Goal: Task Accomplishment & Management: Use online tool/utility

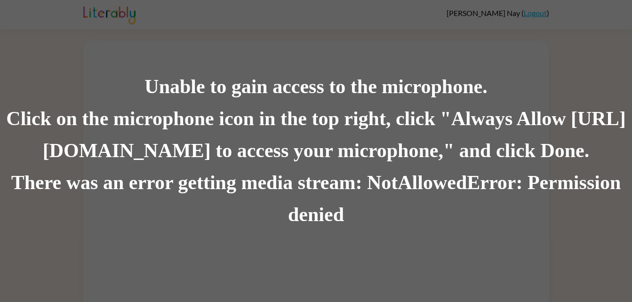
click at [435, 19] on div "Unable to gain access to the microphone. Click on the microphone icon in the to…" at bounding box center [316, 151] width 632 height 302
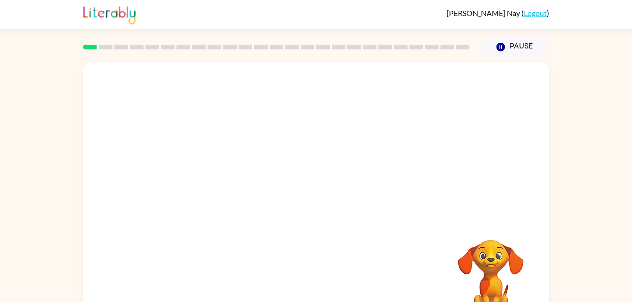
scroll to position [29, 0]
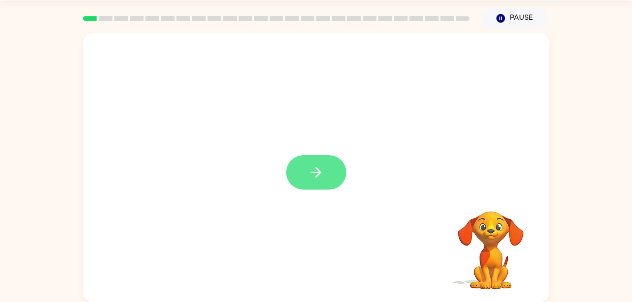
click at [328, 157] on button "button" at bounding box center [316, 172] width 60 height 34
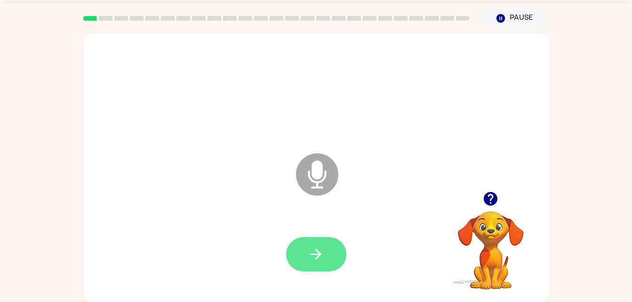
click at [337, 259] on button "button" at bounding box center [316, 254] width 60 height 34
click at [319, 183] on icon "Microphone The Microphone is here when it is your turn to talk" at bounding box center [364, 186] width 141 height 71
click at [314, 183] on icon "Microphone The Microphone is here when it is your turn to talk" at bounding box center [364, 186] width 141 height 71
click at [321, 172] on icon "Microphone The Microphone is here when it is your turn to talk" at bounding box center [364, 186] width 141 height 71
click at [322, 172] on icon "Microphone The Microphone is here when it is your turn to talk" at bounding box center [364, 186] width 141 height 71
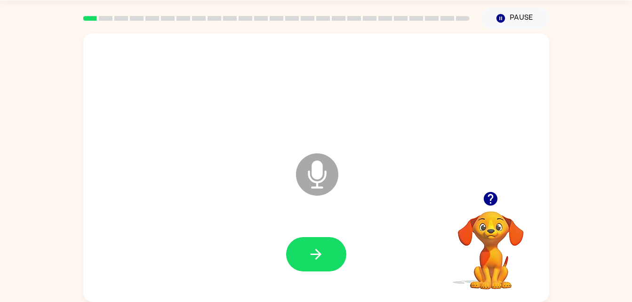
click at [311, 178] on icon at bounding box center [317, 174] width 42 height 42
click at [328, 177] on icon at bounding box center [317, 174] width 42 height 42
click at [319, 173] on icon "Microphone The Microphone is here when it is your turn to talk" at bounding box center [364, 186] width 141 height 71
click at [307, 176] on icon at bounding box center [317, 174] width 42 height 42
click at [305, 190] on icon at bounding box center [317, 174] width 42 height 42
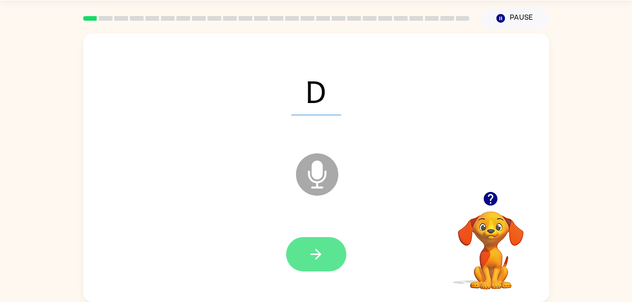
click at [332, 246] on button "button" at bounding box center [316, 254] width 60 height 34
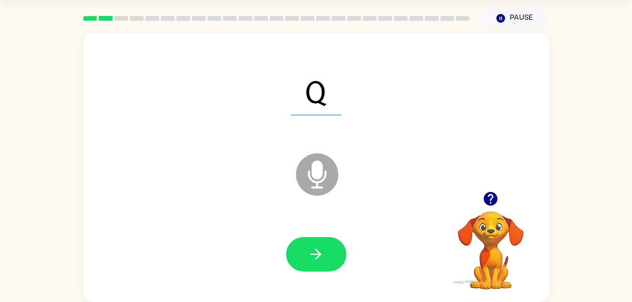
click at [321, 166] on icon "Microphone The Microphone is here when it is your turn to talk" at bounding box center [364, 186] width 141 height 71
click at [455, 270] on video "Your browser must support playing .mp4 files to use Literably. Please try using…" at bounding box center [491, 244] width 94 height 94
click at [310, 265] on button "button" at bounding box center [316, 254] width 60 height 34
click at [425, 268] on div at bounding box center [316, 254] width 447 height 77
click at [323, 175] on icon at bounding box center [317, 174] width 42 height 42
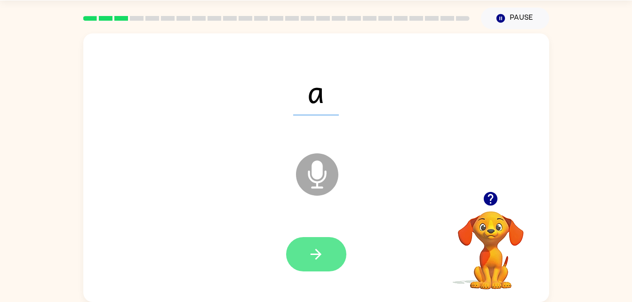
click at [322, 259] on icon "button" at bounding box center [316, 254] width 16 height 16
click at [318, 258] on icon "button" at bounding box center [316, 254] width 16 height 16
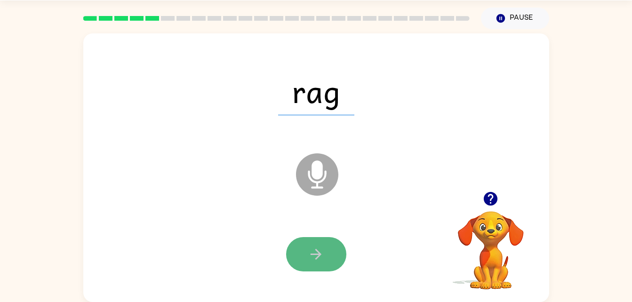
click at [324, 253] on button "button" at bounding box center [316, 254] width 60 height 34
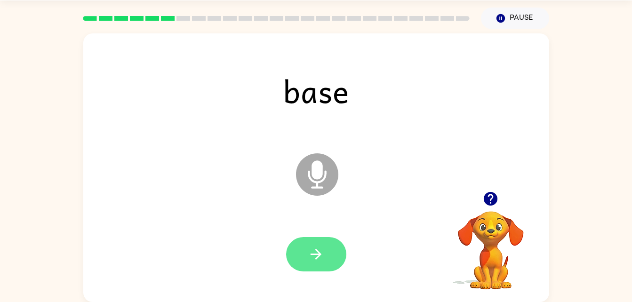
click at [333, 247] on button "button" at bounding box center [316, 254] width 60 height 34
click at [334, 258] on button "button" at bounding box center [316, 254] width 60 height 34
click at [310, 258] on icon "button" at bounding box center [316, 254] width 16 height 16
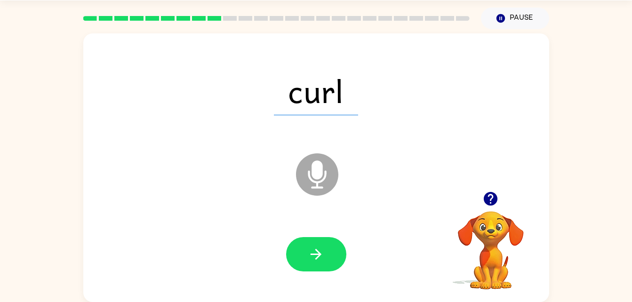
scroll to position [25, 0]
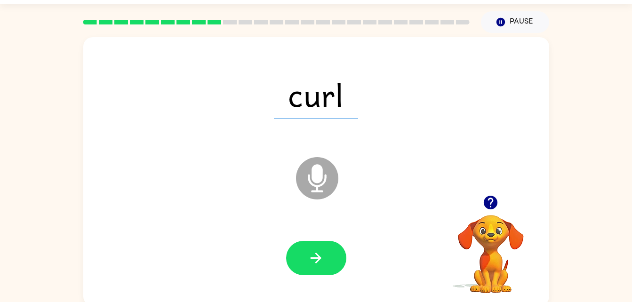
click at [487, 263] on video "Your browser must support playing .mp4 files to use Literably. Please try using…" at bounding box center [491, 247] width 94 height 94
click at [493, 257] on video "Your browser must support playing .mp4 files to use Literably. Please try using…" at bounding box center [491, 247] width 94 height 94
click at [496, 256] on video "Your browser must support playing .mp4 files to use Literably. Please try using…" at bounding box center [491, 247] width 94 height 94
click at [504, 247] on video "Your browser must support playing .mp4 files to use Literably. Please try using…" at bounding box center [491, 247] width 94 height 94
click at [486, 259] on video "Your browser must support playing .mp4 files to use Literably. Please try using…" at bounding box center [491, 247] width 94 height 94
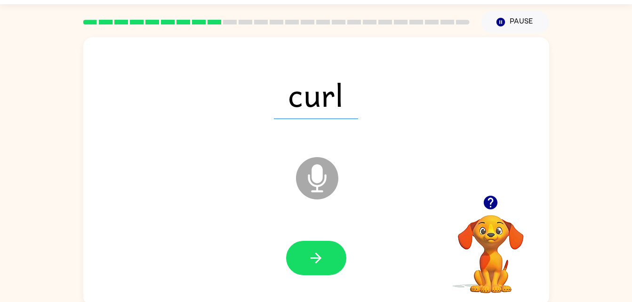
click at [495, 255] on video "Your browser must support playing .mp4 files to use Literably. Please try using…" at bounding box center [491, 247] width 94 height 94
click at [496, 257] on video "Your browser must support playing .mp4 files to use Literably. Please try using…" at bounding box center [491, 247] width 94 height 94
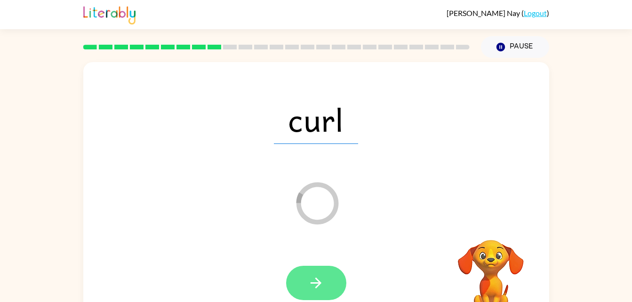
click at [321, 266] on button "button" at bounding box center [316, 283] width 60 height 34
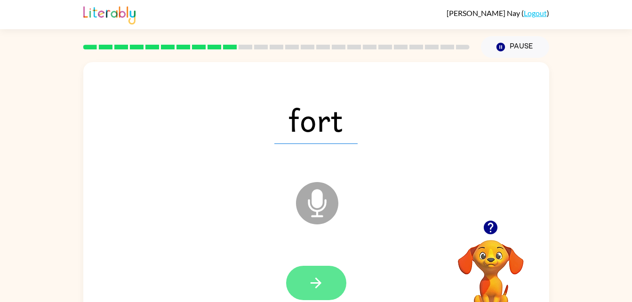
click at [336, 290] on button "button" at bounding box center [316, 283] width 60 height 34
click at [315, 296] on button "button" at bounding box center [316, 283] width 60 height 34
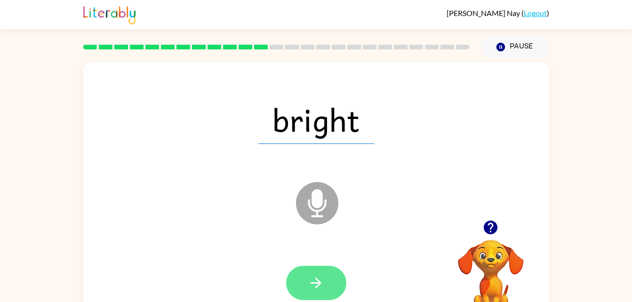
click at [323, 282] on icon "button" at bounding box center [316, 283] width 16 height 16
click at [327, 275] on button "button" at bounding box center [316, 283] width 60 height 34
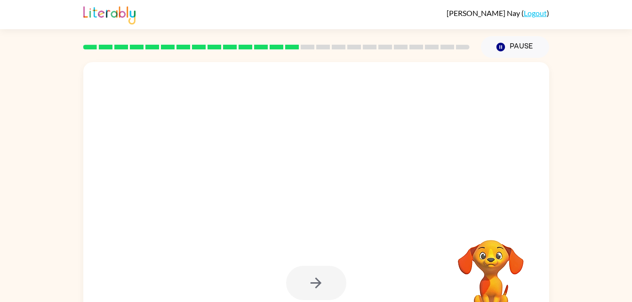
click at [487, 290] on video "Your browser must support playing .mp4 files to use Literably. Please try using…" at bounding box center [491, 272] width 94 height 94
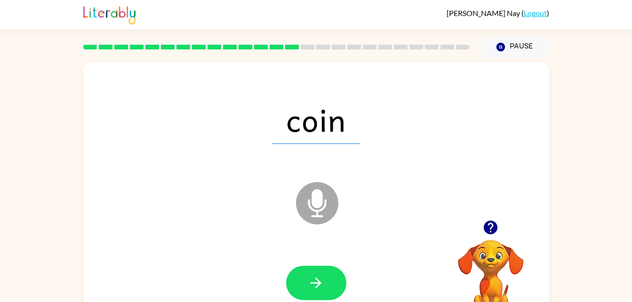
click at [505, 265] on video "Your browser must support playing .mp4 files to use Literably. Please try using…" at bounding box center [491, 272] width 94 height 94
click at [514, 254] on video "Your browser must support playing .mp4 files to use Literably. Please try using…" at bounding box center [491, 272] width 94 height 94
click at [505, 264] on video "Your browser must support playing .mp4 files to use Literably. Please try using…" at bounding box center [491, 272] width 94 height 94
click at [496, 271] on video "Your browser must support playing .mp4 files to use Literably. Please try using…" at bounding box center [491, 272] width 94 height 94
click at [504, 265] on video "Your browser must support playing .mp4 files to use Literably. Please try using…" at bounding box center [491, 272] width 94 height 94
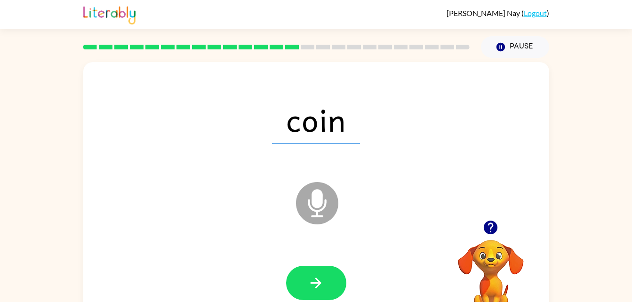
click at [504, 272] on video "Your browser must support playing .mp4 files to use Literably. Please try using…" at bounding box center [491, 272] width 94 height 94
click at [338, 278] on button "button" at bounding box center [316, 283] width 60 height 34
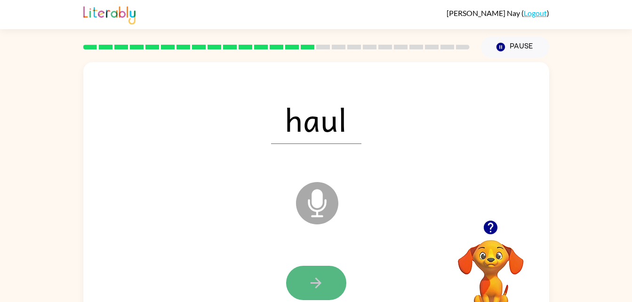
click at [325, 291] on button "button" at bounding box center [316, 283] width 60 height 34
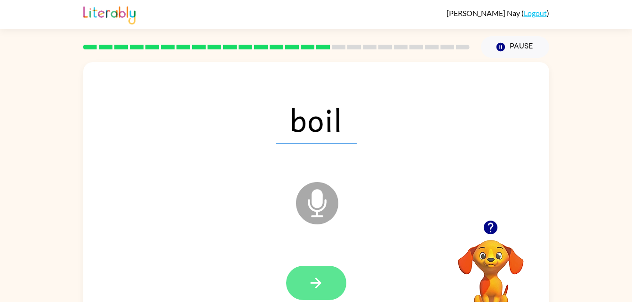
click at [330, 284] on button "button" at bounding box center [316, 283] width 60 height 34
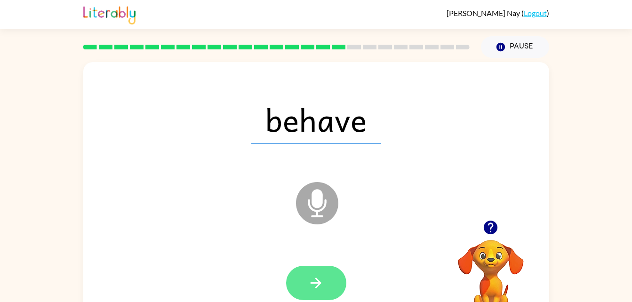
click at [325, 271] on button "button" at bounding box center [316, 283] width 60 height 34
click at [326, 299] on button "button" at bounding box center [316, 283] width 60 height 34
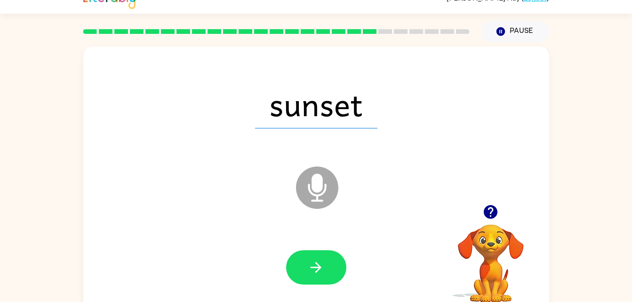
scroll to position [16, 0]
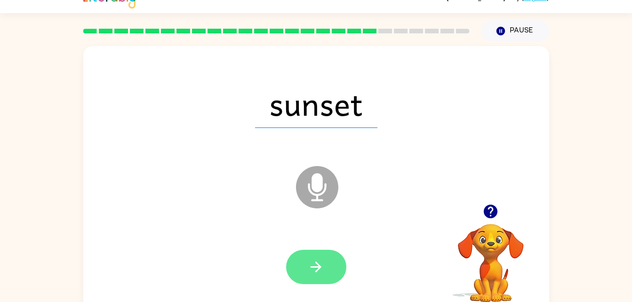
click at [339, 279] on button "button" at bounding box center [316, 267] width 60 height 34
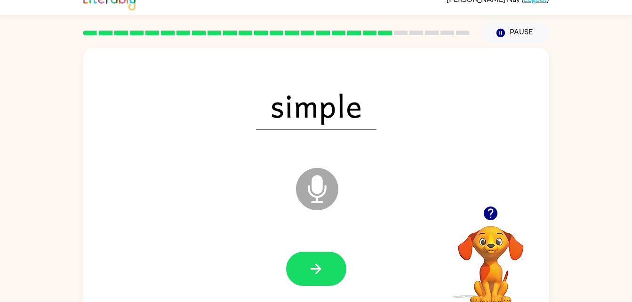
scroll to position [14, 0]
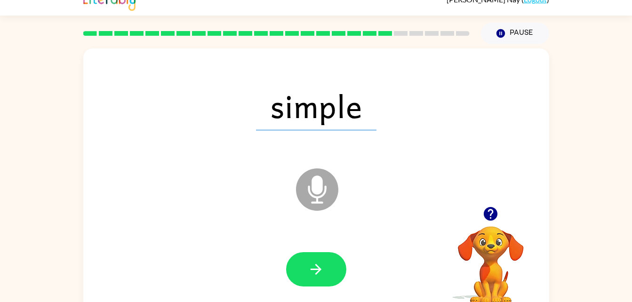
click at [323, 296] on div at bounding box center [316, 269] width 447 height 77
click at [310, 267] on icon "button" at bounding box center [316, 269] width 16 height 16
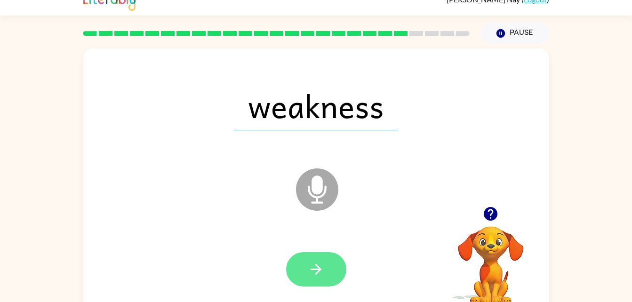
click at [330, 261] on button "button" at bounding box center [316, 269] width 60 height 34
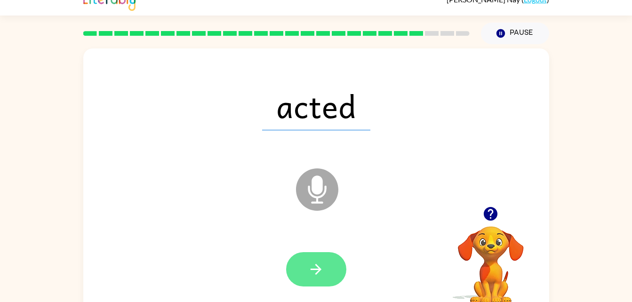
click at [328, 271] on button "button" at bounding box center [316, 269] width 60 height 34
click at [325, 279] on button "button" at bounding box center [316, 269] width 60 height 34
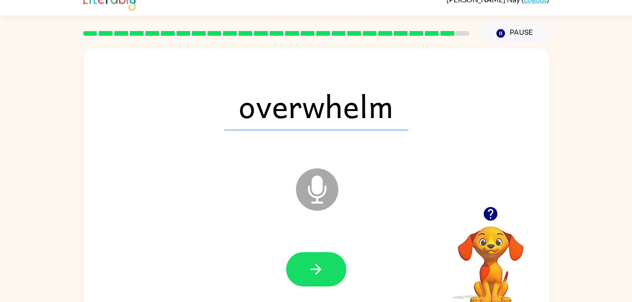
click at [315, 295] on div at bounding box center [316, 269] width 447 height 77
click at [312, 279] on button "button" at bounding box center [316, 269] width 60 height 34
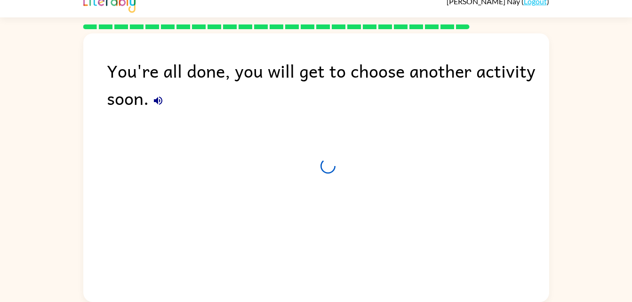
scroll to position [12, 0]
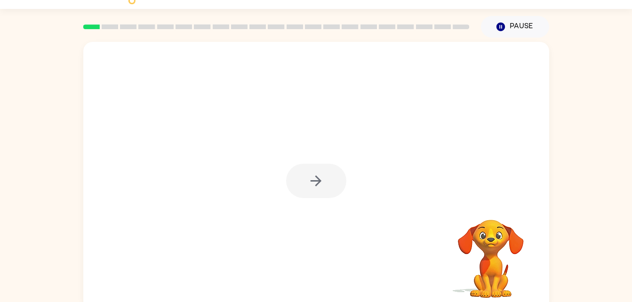
scroll to position [29, 0]
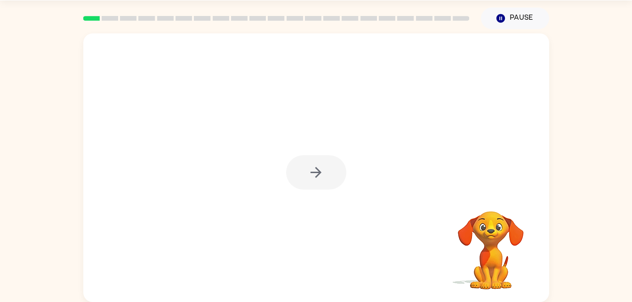
click at [497, 246] on video "Your browser must support playing .mp4 files to use Literably. Please try using…" at bounding box center [491, 244] width 94 height 94
click at [336, 184] on button "button" at bounding box center [316, 172] width 60 height 34
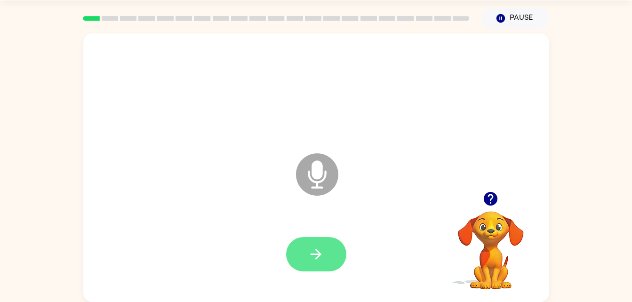
click at [323, 267] on button "button" at bounding box center [316, 254] width 60 height 34
click at [318, 258] on icon "button" at bounding box center [316, 254] width 16 height 16
click at [334, 269] on button "button" at bounding box center [316, 254] width 60 height 34
click at [331, 262] on button "button" at bounding box center [316, 254] width 60 height 34
click at [331, 171] on icon at bounding box center [317, 174] width 42 height 42
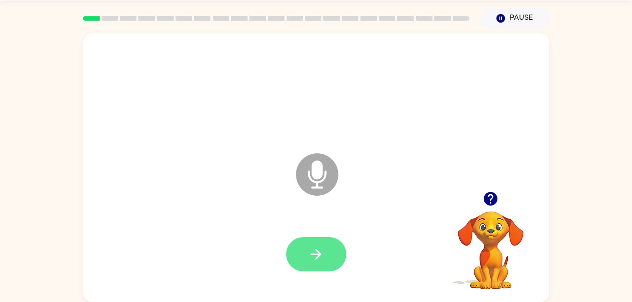
click at [317, 257] on icon "button" at bounding box center [316, 254] width 16 height 16
click at [329, 249] on button "button" at bounding box center [316, 254] width 60 height 34
click at [330, 251] on button "button" at bounding box center [316, 254] width 60 height 34
click at [328, 269] on button "button" at bounding box center [316, 254] width 60 height 34
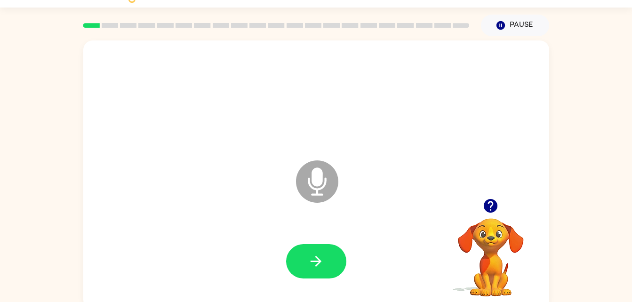
scroll to position [20, 0]
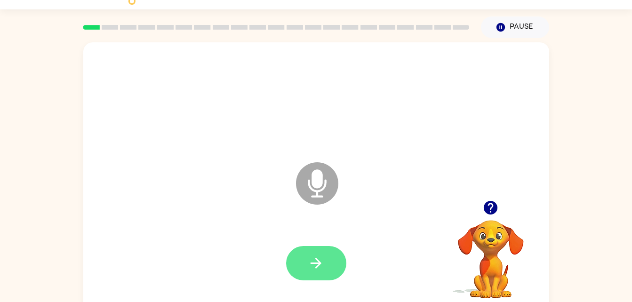
click at [303, 272] on button "button" at bounding box center [316, 263] width 60 height 34
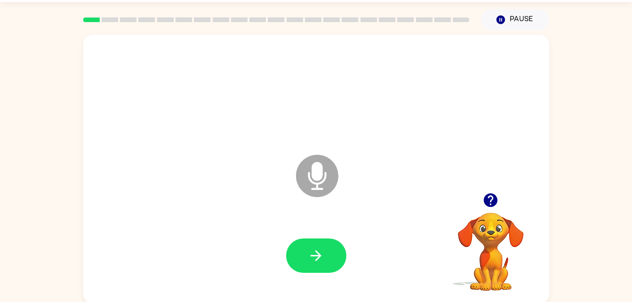
scroll to position [29, 0]
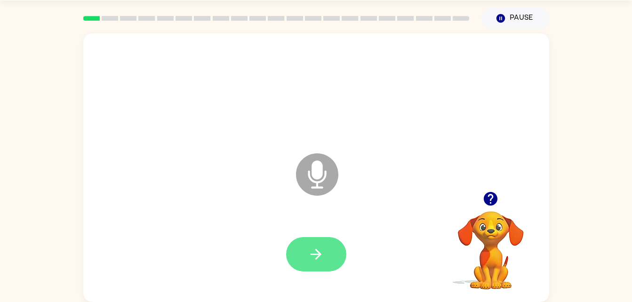
click at [334, 270] on button "button" at bounding box center [316, 254] width 60 height 34
click at [317, 262] on icon "button" at bounding box center [316, 254] width 16 height 16
click at [317, 250] on icon "button" at bounding box center [316, 254] width 11 height 11
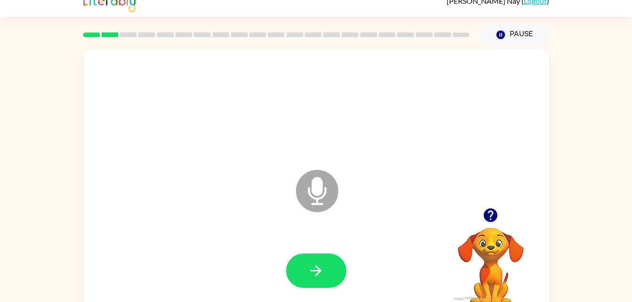
scroll to position [0, 0]
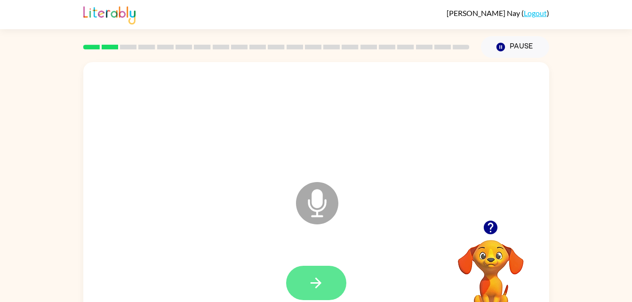
click at [313, 288] on icon "button" at bounding box center [316, 283] width 16 height 16
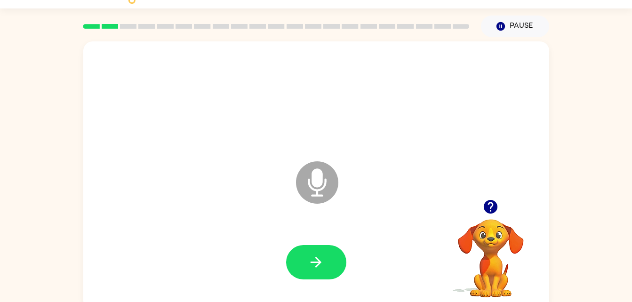
scroll to position [20, 0]
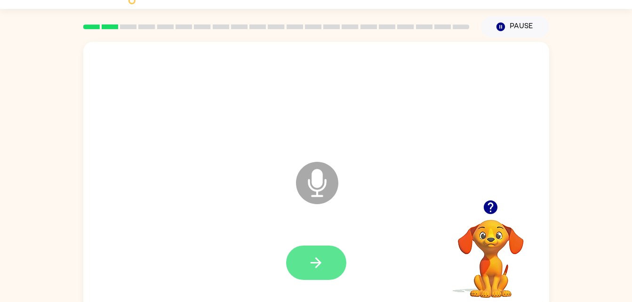
click at [333, 263] on button "button" at bounding box center [316, 263] width 60 height 34
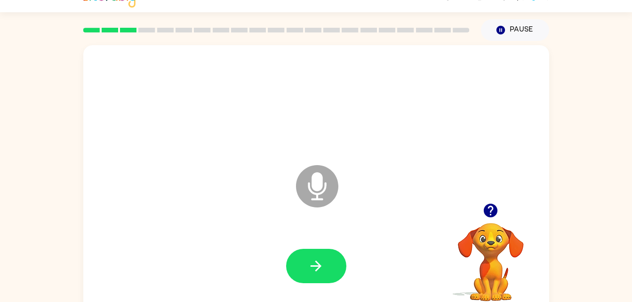
scroll to position [17, 0]
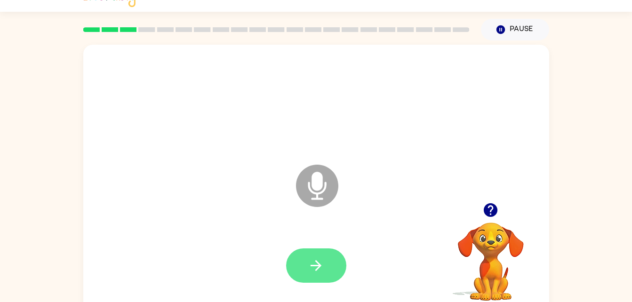
click at [329, 277] on button "button" at bounding box center [316, 265] width 60 height 34
click at [312, 257] on icon "button" at bounding box center [316, 265] width 16 height 16
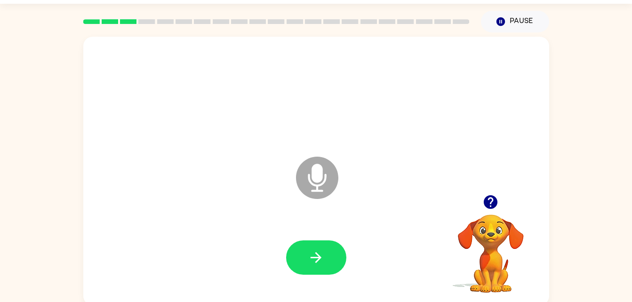
scroll to position [29, 0]
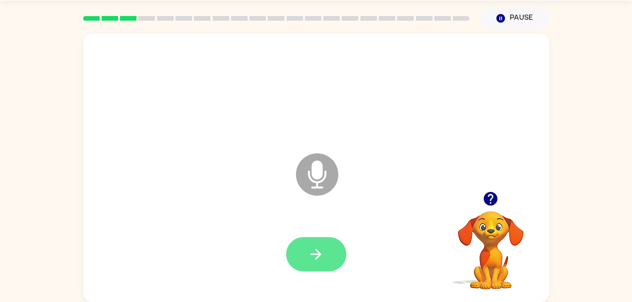
click at [333, 244] on button "button" at bounding box center [316, 254] width 60 height 34
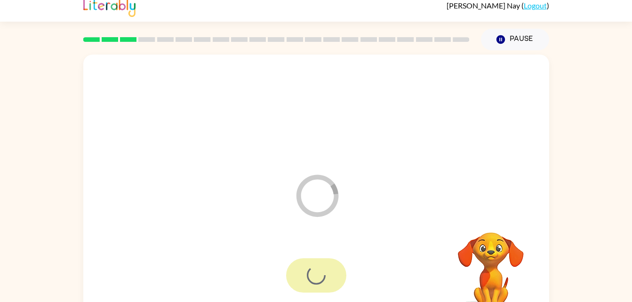
scroll to position [5, 0]
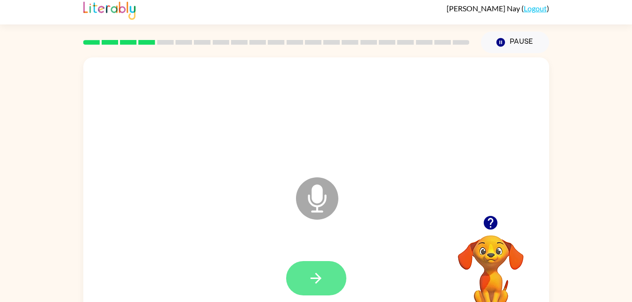
click at [324, 294] on button "button" at bounding box center [316, 278] width 60 height 34
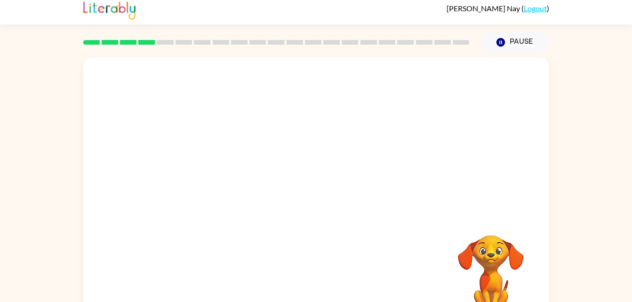
click at [245, 244] on div at bounding box center [316, 278] width 447 height 77
click at [268, 250] on div at bounding box center [316, 278] width 447 height 77
click at [401, 261] on div at bounding box center [316, 278] width 447 height 77
click at [184, 294] on div at bounding box center [316, 278] width 447 height 77
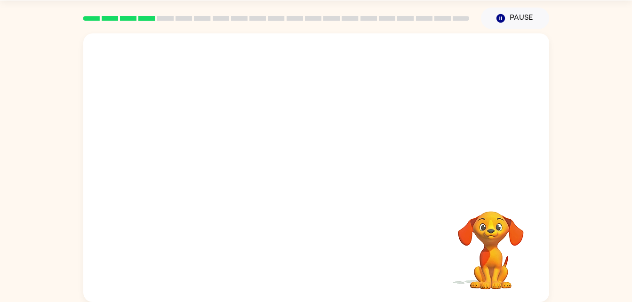
click at [263, 276] on div at bounding box center [316, 254] width 447 height 77
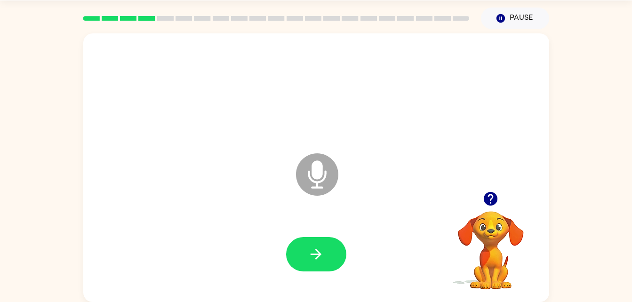
scroll to position [28, 0]
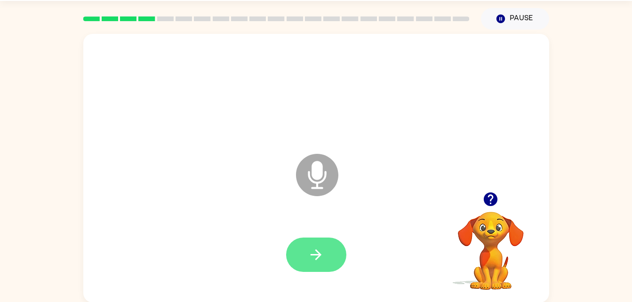
click at [321, 238] on button "button" at bounding box center [316, 255] width 60 height 34
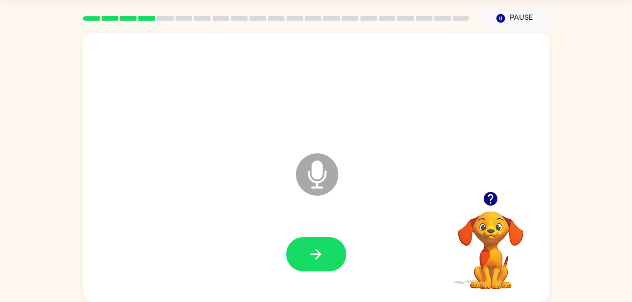
click at [334, 237] on div at bounding box center [316, 254] width 60 height 34
click at [318, 282] on div at bounding box center [316, 254] width 447 height 77
click at [329, 269] on button "button" at bounding box center [316, 254] width 60 height 34
click at [348, 238] on div at bounding box center [316, 254] width 447 height 77
click at [295, 263] on button "button" at bounding box center [316, 254] width 60 height 34
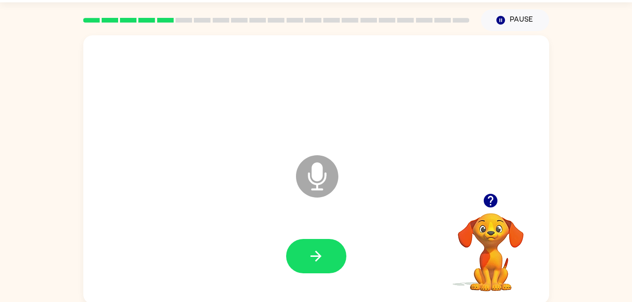
scroll to position [26, 0]
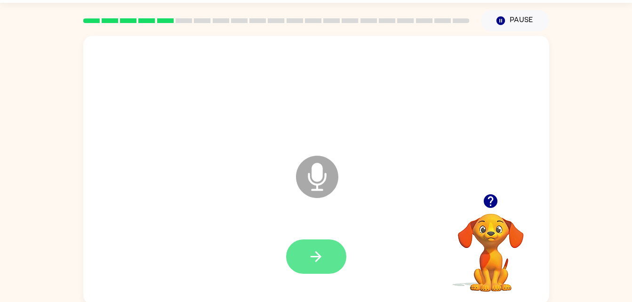
click at [312, 241] on button "button" at bounding box center [316, 256] width 60 height 34
click at [323, 262] on icon "button" at bounding box center [316, 256] width 16 height 16
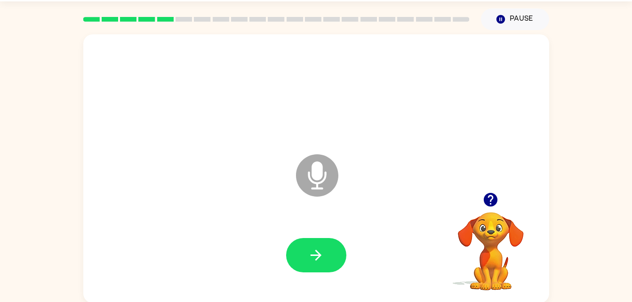
scroll to position [28, 0]
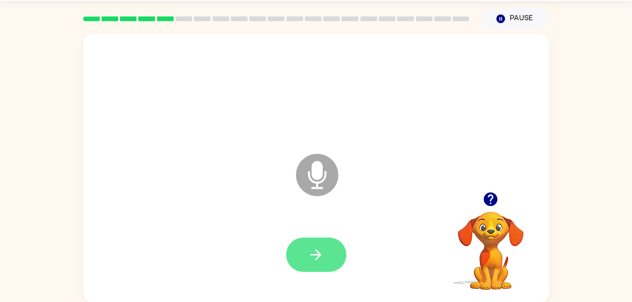
click at [320, 247] on icon "button" at bounding box center [316, 255] width 16 height 16
click at [297, 167] on icon at bounding box center [317, 175] width 42 height 42
click at [446, 180] on div "Microphone The Microphone is here when it is your turn to talk" at bounding box center [316, 168] width 466 height 269
click at [313, 239] on button "button" at bounding box center [316, 255] width 60 height 34
click at [312, 238] on button "button" at bounding box center [316, 255] width 60 height 34
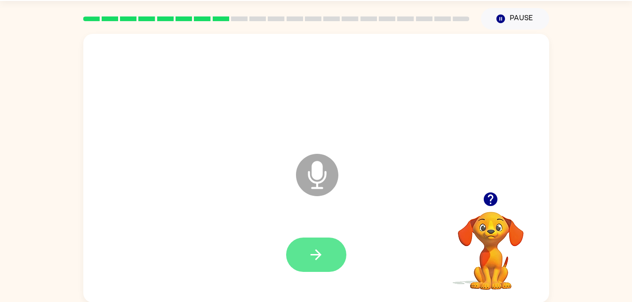
click at [318, 255] on icon "button" at bounding box center [316, 255] width 16 height 16
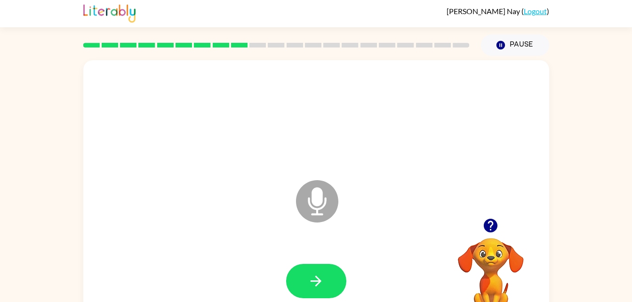
scroll to position [1, 0]
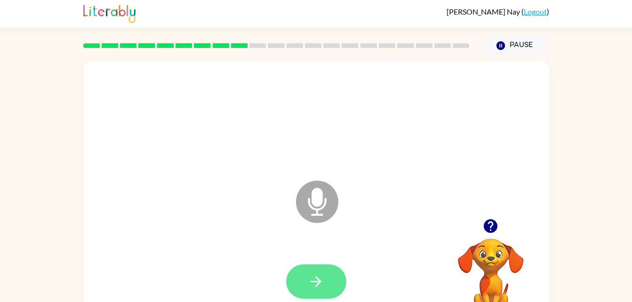
click at [323, 293] on button "button" at bounding box center [316, 281] width 60 height 34
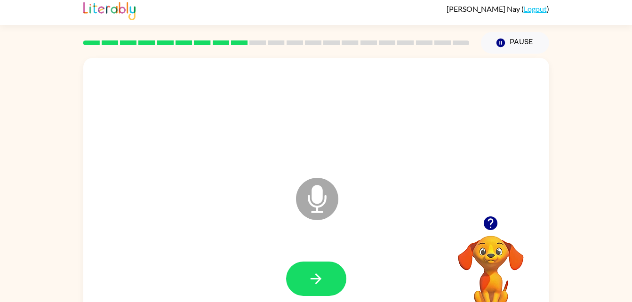
scroll to position [0, 0]
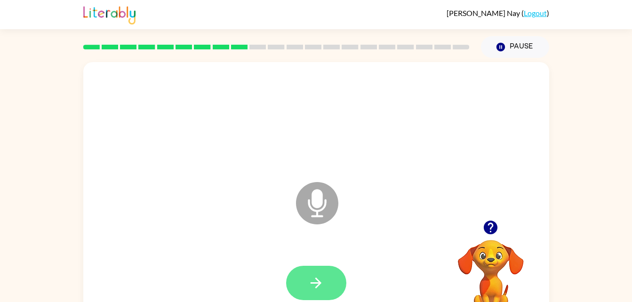
click at [313, 269] on button "button" at bounding box center [316, 283] width 60 height 34
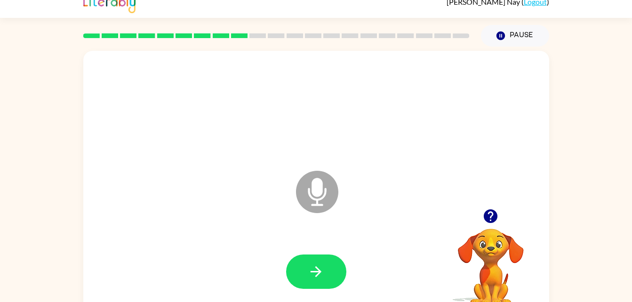
scroll to position [12, 0]
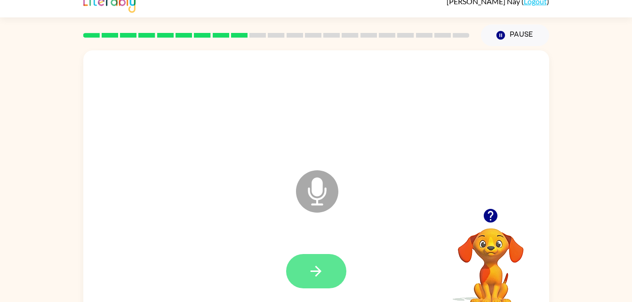
click at [316, 283] on button "button" at bounding box center [316, 271] width 60 height 34
click at [327, 271] on button "button" at bounding box center [316, 271] width 60 height 34
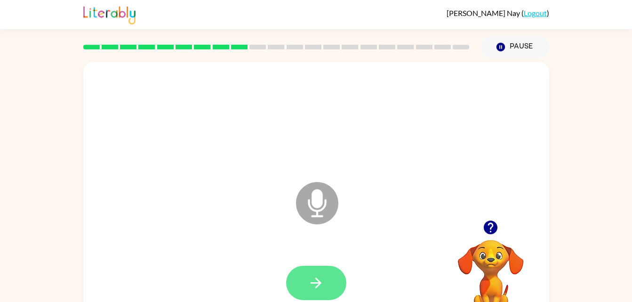
click at [328, 271] on button "button" at bounding box center [316, 283] width 60 height 34
click at [319, 279] on icon "button" at bounding box center [316, 283] width 16 height 16
click at [341, 257] on div at bounding box center [316, 283] width 447 height 77
click at [329, 289] on button "button" at bounding box center [316, 283] width 60 height 34
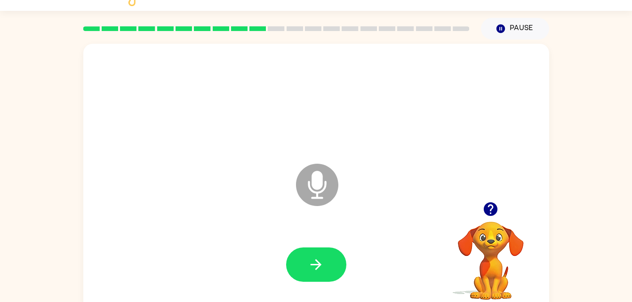
scroll to position [17, 0]
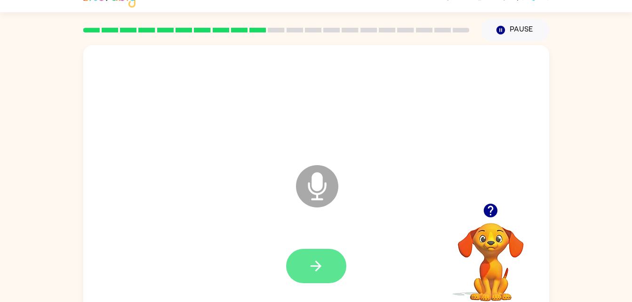
click at [327, 254] on button "button" at bounding box center [316, 266] width 60 height 34
click at [339, 269] on button "button" at bounding box center [316, 266] width 60 height 34
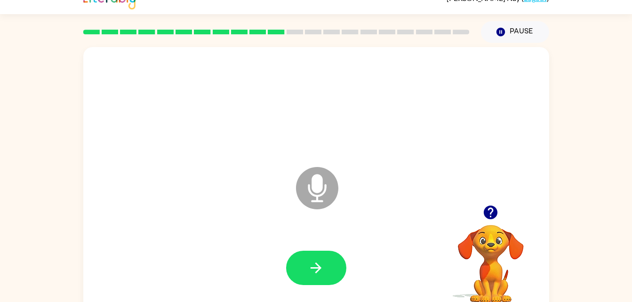
scroll to position [16, 0]
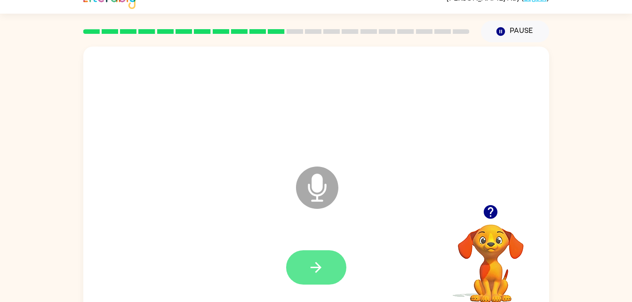
click at [321, 267] on icon "button" at bounding box center [316, 267] width 16 height 16
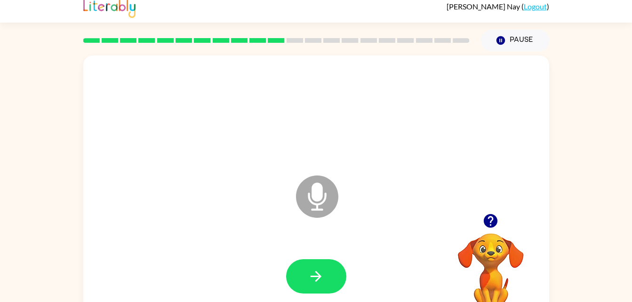
scroll to position [0, 0]
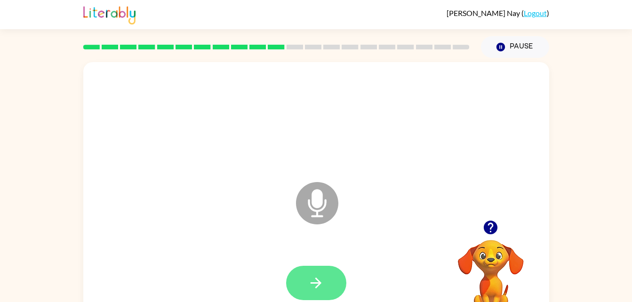
click at [318, 279] on icon "button" at bounding box center [316, 283] width 11 height 11
click at [310, 294] on button "button" at bounding box center [316, 283] width 60 height 34
click at [328, 291] on button "button" at bounding box center [316, 283] width 60 height 34
click at [330, 268] on button "button" at bounding box center [316, 283] width 60 height 34
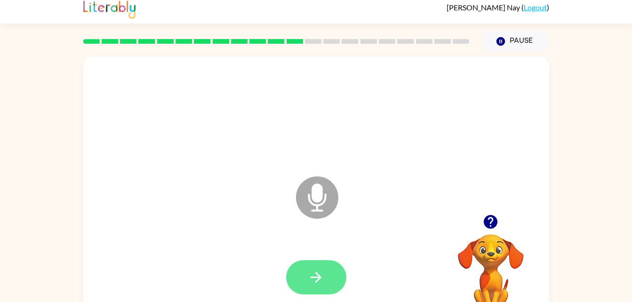
click at [304, 279] on button "button" at bounding box center [316, 277] width 60 height 34
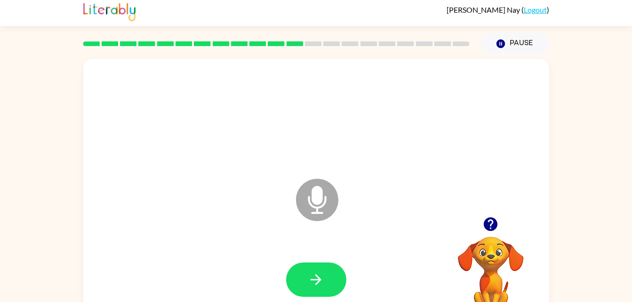
scroll to position [4, 0]
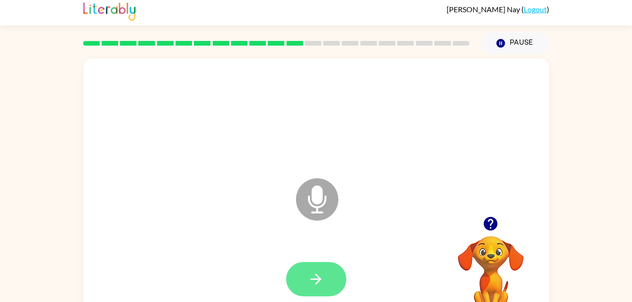
click at [338, 287] on button "button" at bounding box center [316, 279] width 60 height 34
click at [338, 247] on div at bounding box center [316, 279] width 447 height 77
click at [323, 275] on icon "button" at bounding box center [316, 279] width 16 height 16
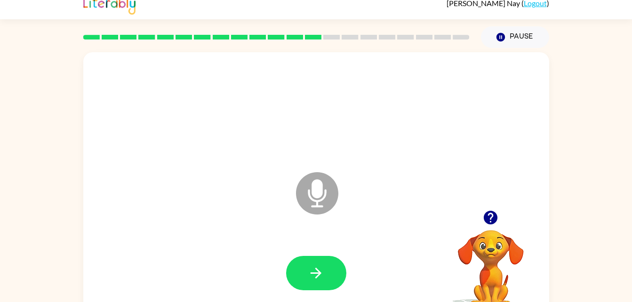
scroll to position [8, 0]
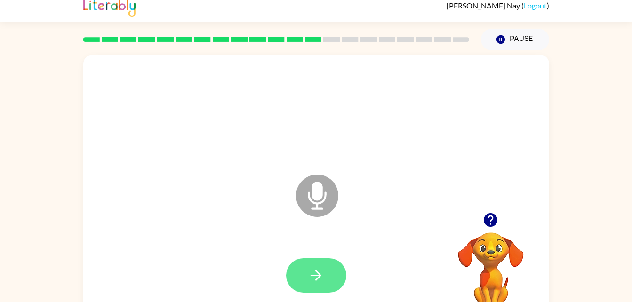
click at [320, 290] on button "button" at bounding box center [316, 275] width 60 height 34
click at [332, 278] on button "button" at bounding box center [316, 275] width 60 height 34
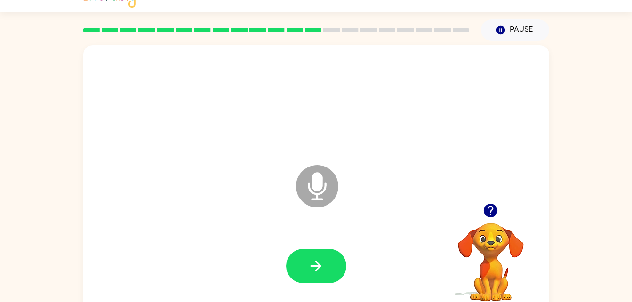
scroll to position [17, 0]
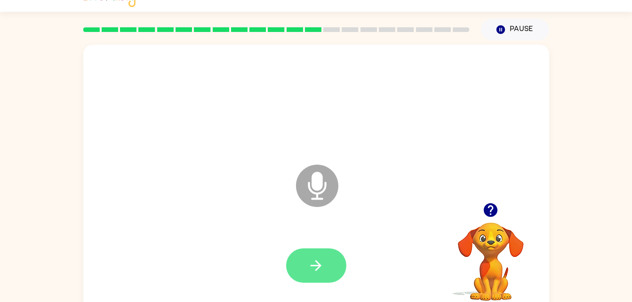
click at [324, 271] on icon "button" at bounding box center [316, 265] width 16 height 16
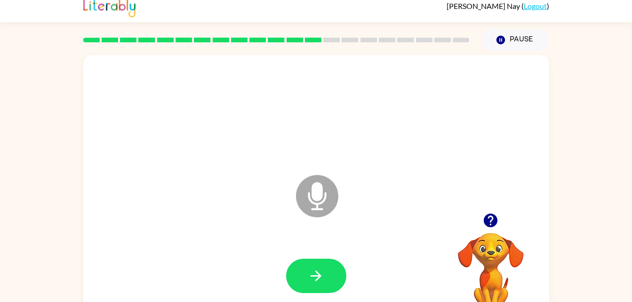
scroll to position [7, 0]
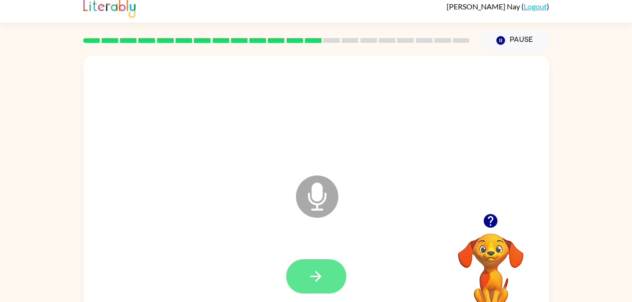
click at [317, 262] on button "button" at bounding box center [316, 276] width 60 height 34
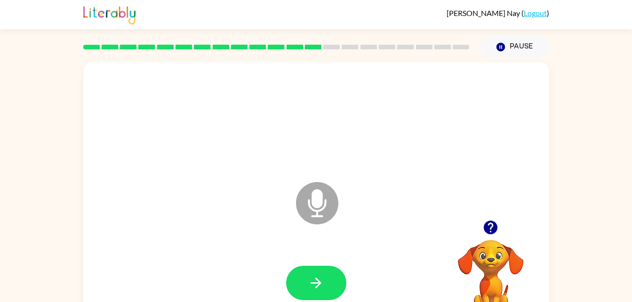
click at [320, 261] on div at bounding box center [316, 283] width 447 height 77
click at [317, 277] on icon "button" at bounding box center [316, 283] width 16 height 16
click at [332, 279] on button "button" at bounding box center [316, 283] width 60 height 34
click at [324, 285] on div at bounding box center [316, 283] width 60 height 34
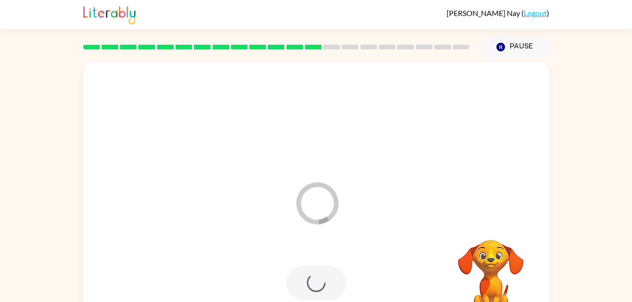
click at [331, 286] on div at bounding box center [316, 283] width 60 height 34
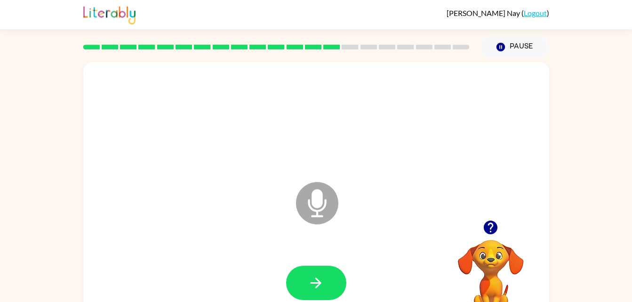
scroll to position [0, 0]
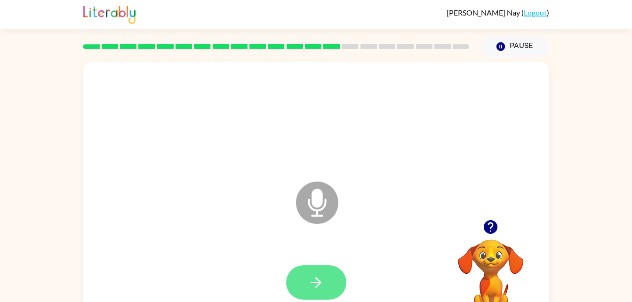
click at [318, 274] on icon "button" at bounding box center [316, 282] width 16 height 16
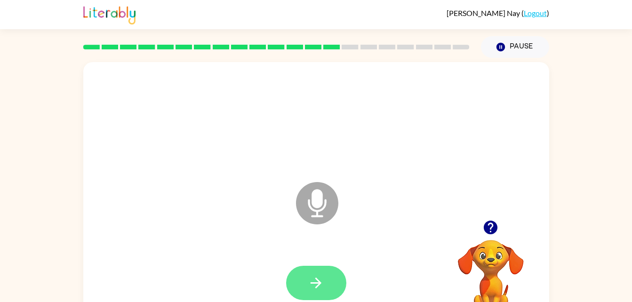
click at [312, 269] on button "button" at bounding box center [316, 283] width 60 height 34
click at [463, 234] on div at bounding box center [491, 227] width 94 height 24
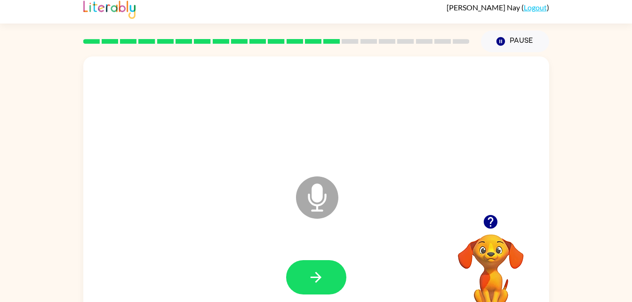
click at [490, 236] on video "Your browser must support playing .mp4 files to use Literably. Please try using…" at bounding box center [491, 267] width 94 height 94
click at [490, 226] on icon "button" at bounding box center [491, 222] width 14 height 14
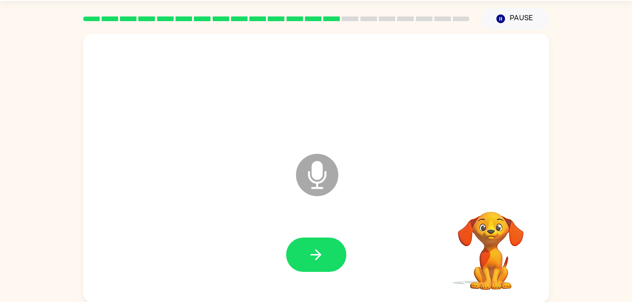
scroll to position [29, 0]
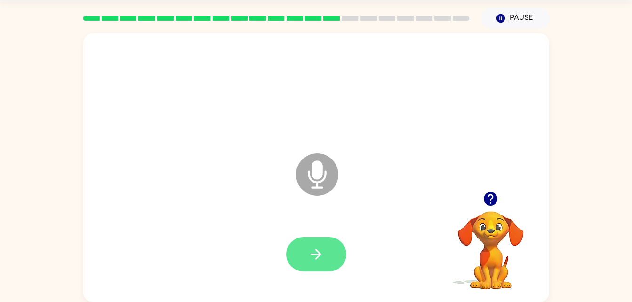
click at [320, 250] on icon "button" at bounding box center [316, 254] width 16 height 16
click at [324, 238] on button "button" at bounding box center [316, 254] width 60 height 34
click at [309, 247] on div at bounding box center [316, 254] width 60 height 34
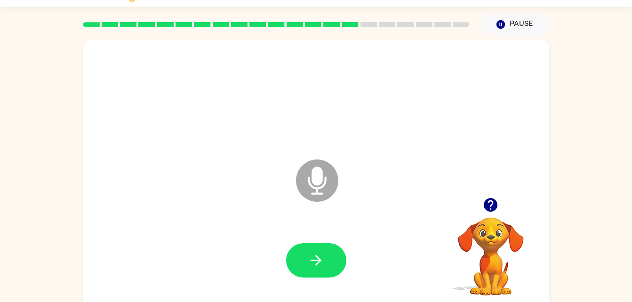
scroll to position [22, 0]
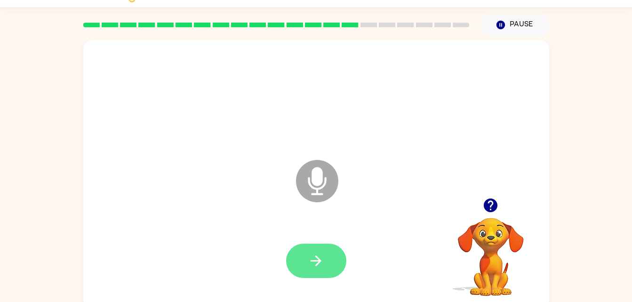
click at [328, 271] on button "button" at bounding box center [316, 261] width 60 height 34
click at [331, 188] on icon at bounding box center [317, 181] width 42 height 42
click at [315, 252] on button "button" at bounding box center [316, 261] width 60 height 34
click at [307, 277] on button "button" at bounding box center [316, 261] width 60 height 34
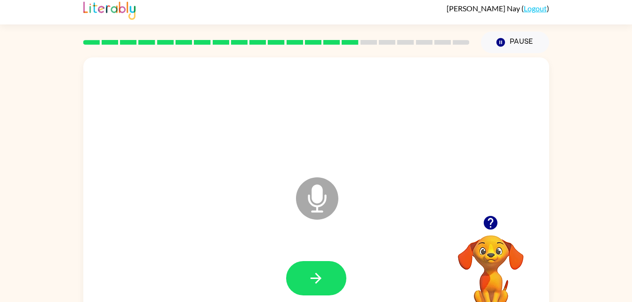
scroll to position [11, 0]
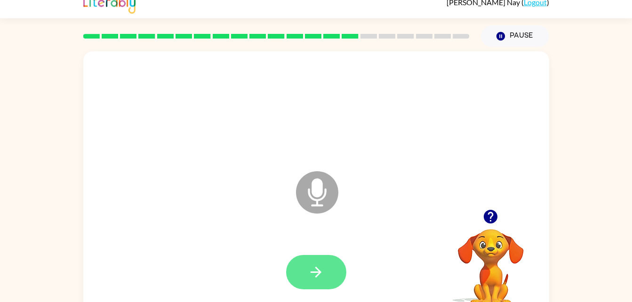
click at [321, 289] on button "button" at bounding box center [316, 272] width 60 height 34
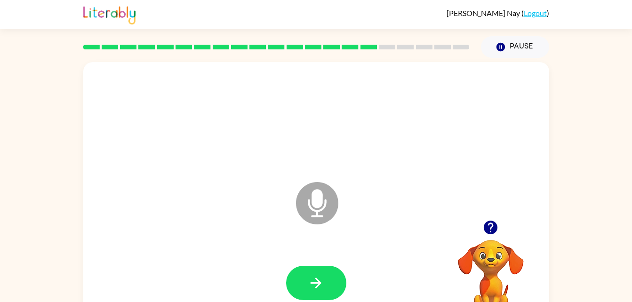
scroll to position [0, 0]
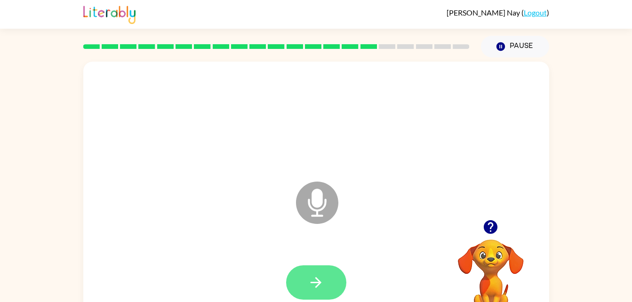
click at [321, 273] on button "button" at bounding box center [316, 282] width 60 height 34
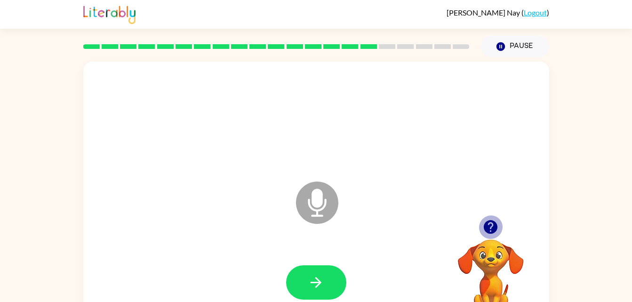
click at [495, 233] on icon "button" at bounding box center [490, 227] width 16 height 16
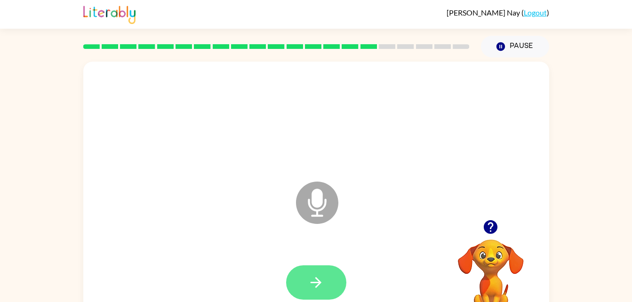
click at [310, 282] on icon "button" at bounding box center [316, 282] width 16 height 16
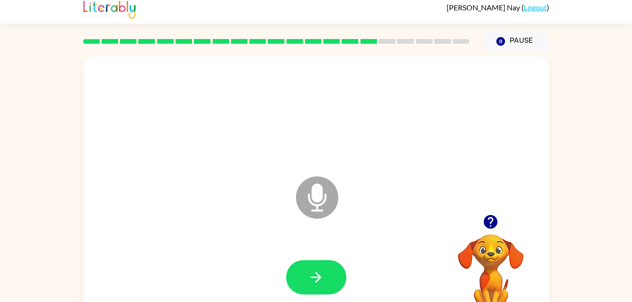
scroll to position [9, 0]
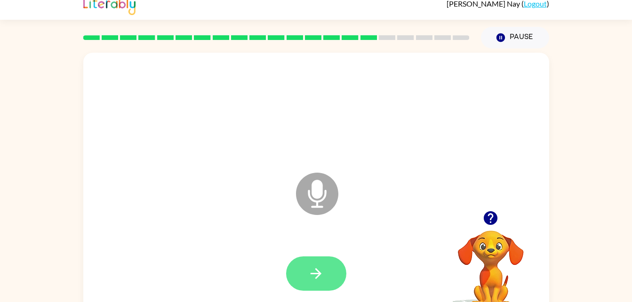
click at [316, 281] on icon "button" at bounding box center [316, 273] width 16 height 16
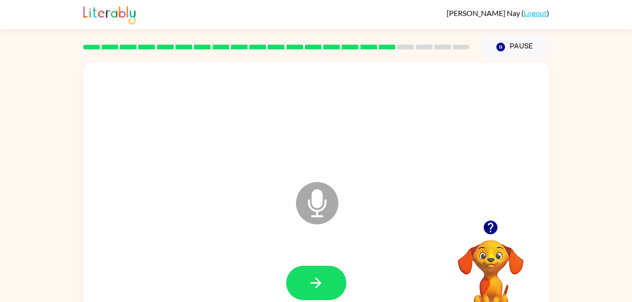
scroll to position [3, 0]
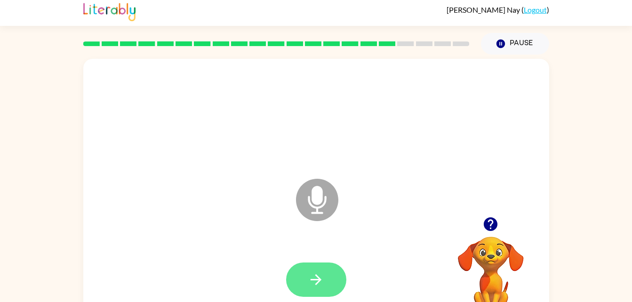
click at [314, 285] on icon "button" at bounding box center [316, 279] width 16 height 16
click at [330, 294] on button "button" at bounding box center [316, 280] width 60 height 34
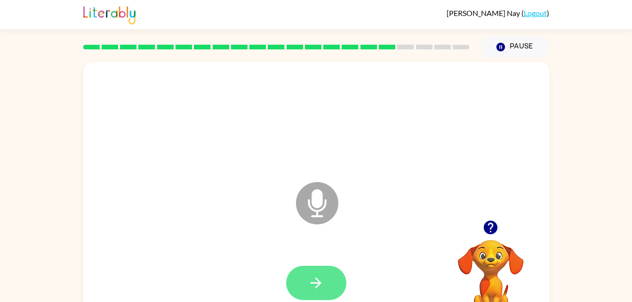
click at [321, 279] on icon "button" at bounding box center [316, 283] width 16 height 16
click at [464, 276] on video "Your browser must support playing .mp4 files to use Literably. Please try using…" at bounding box center [491, 272] width 94 height 94
click at [426, 279] on div at bounding box center [316, 283] width 447 height 77
click at [300, 295] on button "button" at bounding box center [316, 283] width 60 height 34
click at [319, 277] on icon "button" at bounding box center [316, 283] width 16 height 16
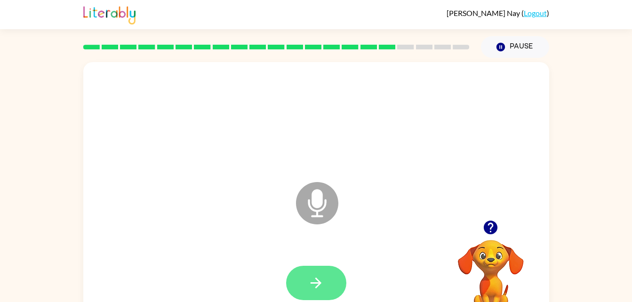
click at [316, 267] on button "button" at bounding box center [316, 283] width 60 height 34
click at [501, 243] on video "Your browser must support playing .mp4 files to use Literably. Please try using…" at bounding box center [491, 272] width 94 height 94
click at [328, 197] on icon at bounding box center [317, 203] width 42 height 42
click at [503, 253] on video "Your browser must support playing .mp4 files to use Literably. Please try using…" at bounding box center [491, 272] width 94 height 94
click at [320, 270] on button "button" at bounding box center [316, 283] width 60 height 34
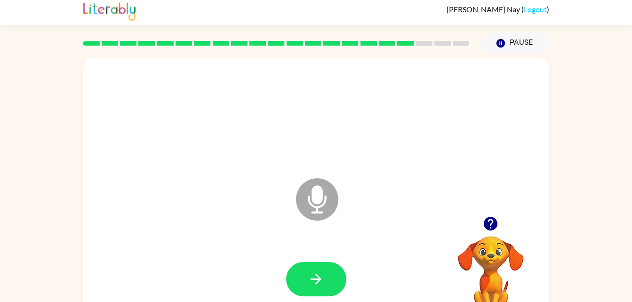
scroll to position [5, 0]
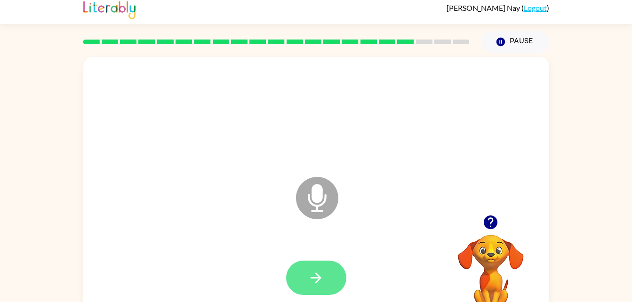
click at [324, 261] on button "button" at bounding box center [316, 278] width 60 height 34
click at [313, 285] on icon "button" at bounding box center [316, 278] width 16 height 16
click at [321, 272] on icon "button" at bounding box center [316, 278] width 16 height 16
click at [500, 230] on div at bounding box center [491, 222] width 94 height 24
click at [501, 223] on button "button" at bounding box center [491, 222] width 24 height 24
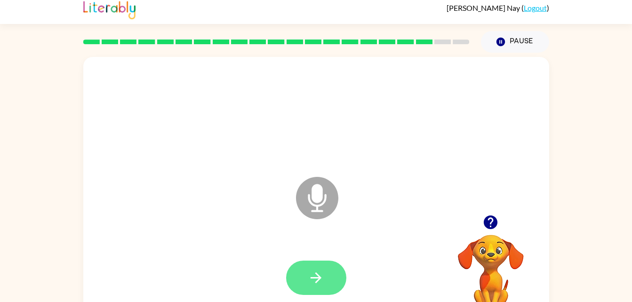
click at [319, 277] on icon "button" at bounding box center [316, 277] width 11 height 11
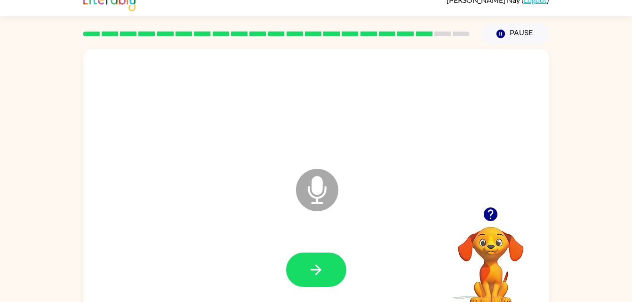
scroll to position [11, 0]
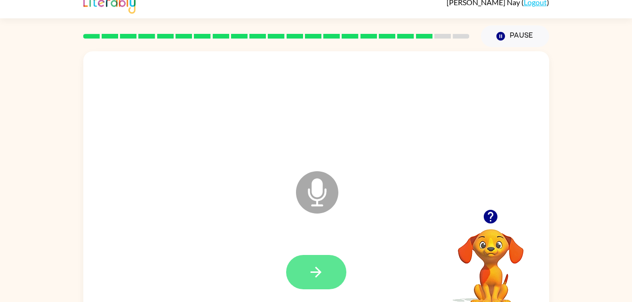
click at [313, 288] on button "button" at bounding box center [316, 272] width 60 height 34
click at [319, 286] on button "button" at bounding box center [316, 272] width 60 height 34
click at [329, 169] on icon "Microphone The Microphone is here when it is your turn to talk" at bounding box center [364, 204] width 141 height 71
click at [317, 279] on icon "button" at bounding box center [316, 272] width 16 height 16
click at [499, 217] on button "button" at bounding box center [491, 217] width 24 height 24
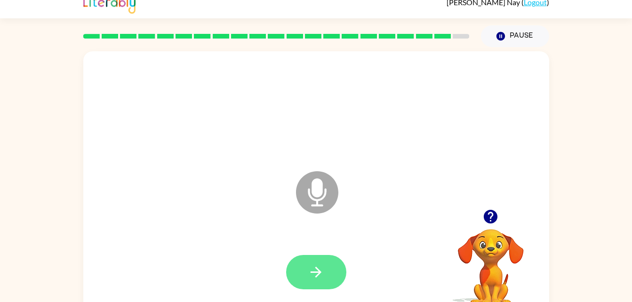
click at [322, 279] on icon "button" at bounding box center [316, 272] width 16 height 16
click at [312, 262] on button "button" at bounding box center [316, 272] width 60 height 34
